Goal: Information Seeking & Learning: Learn about a topic

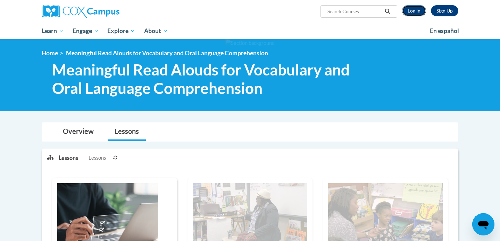
click at [420, 11] on link "Log In" at bounding box center [414, 10] width 24 height 11
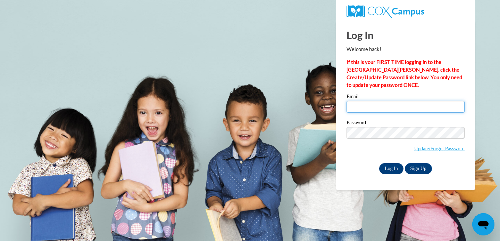
type input "fionagormican@gmail.com"
click at [385, 169] on input "Log In" at bounding box center [391, 168] width 24 height 11
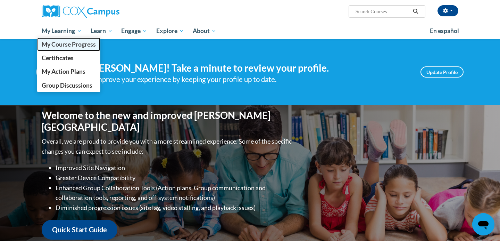
click at [66, 42] on span "My Course Progress" at bounding box center [69, 44] width 54 height 7
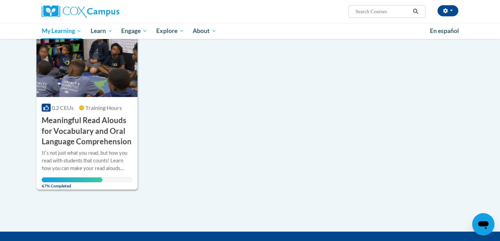
scroll to position [126, 0]
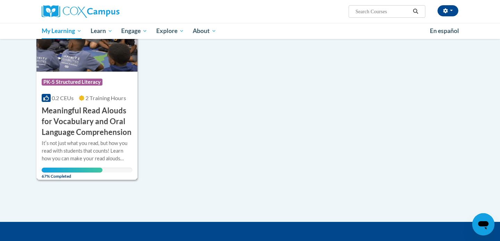
click at [109, 123] on h3 "Meaningful Read Alouds for Vocabulary and Oral Language Comprehension" at bounding box center [87, 121] width 91 height 32
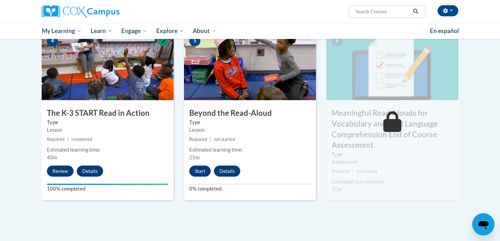
scroll to position [335, 0]
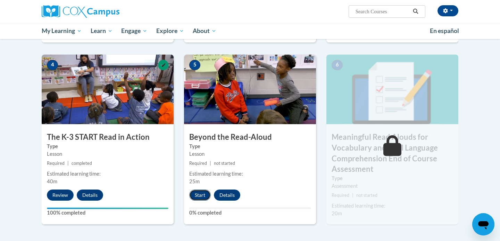
click at [195, 190] on button "Start" at bounding box center [200, 194] width 22 height 11
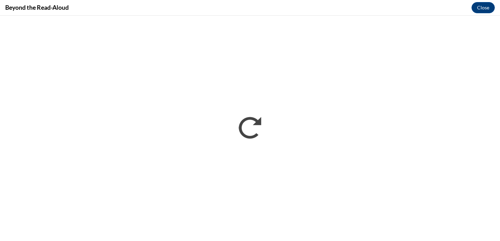
scroll to position [0, 0]
